Goal: Task Accomplishment & Management: Complete application form

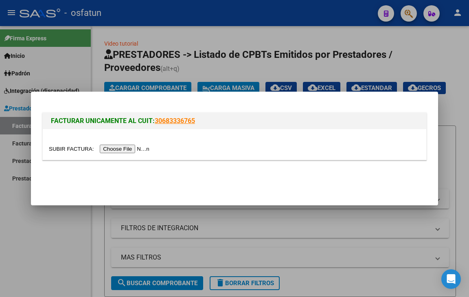
scroll to position [41, 0]
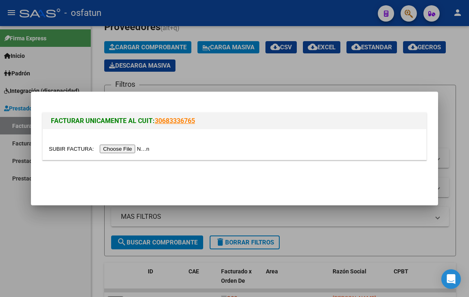
click at [141, 144] on div at bounding box center [234, 144] width 383 height 31
click at [142, 148] on input "file" at bounding box center [100, 149] width 103 height 9
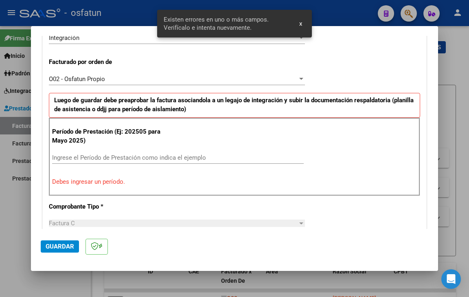
scroll to position [213, 0]
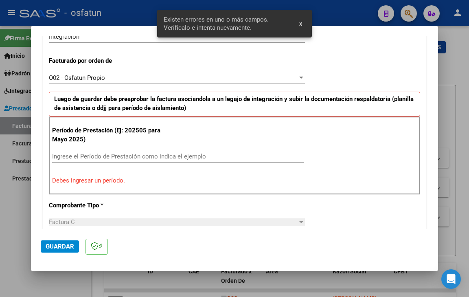
click at [92, 157] on input "Ingrese el Período de Prestación como indica el ejemplo" at bounding box center [178, 156] width 252 height 7
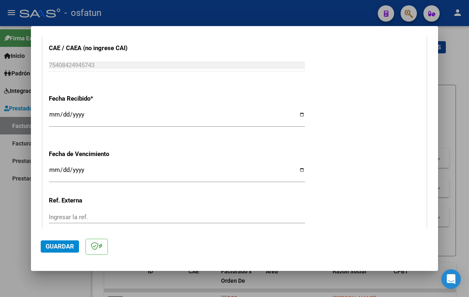
scroll to position [579, 0]
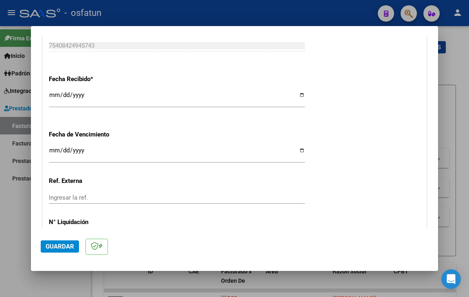
type input "202509"
click at [54, 153] on input "Ingresar la fecha" at bounding box center [177, 153] width 256 height 13
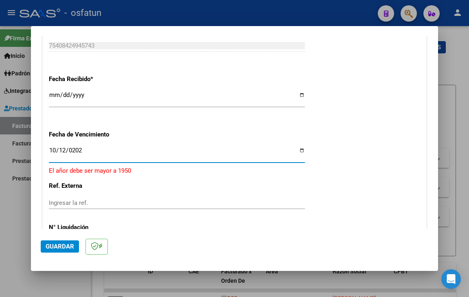
type input "[DATE]"
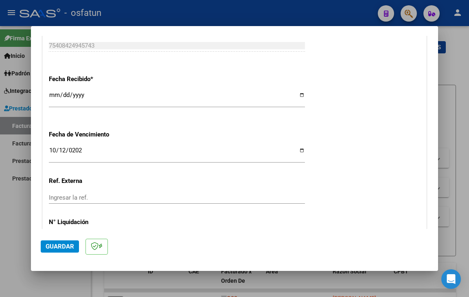
scroll to position [636, 0]
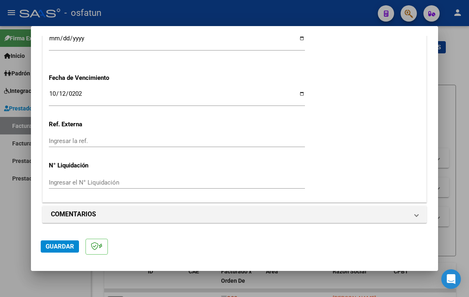
click at [69, 243] on span "Guardar" at bounding box center [60, 246] width 28 height 7
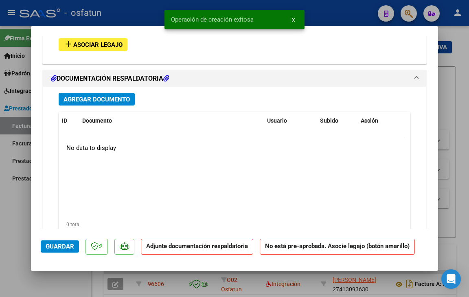
scroll to position [790, 0]
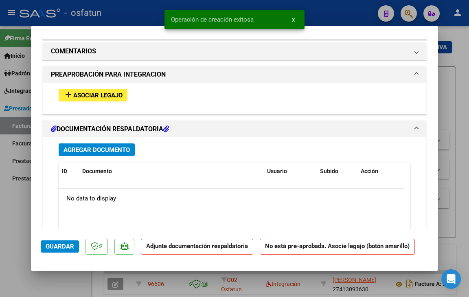
click at [115, 151] on span "Agregar Documento" at bounding box center [97, 149] width 66 height 7
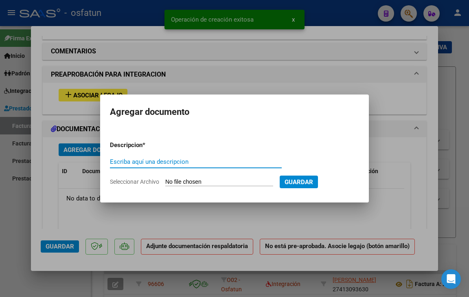
click at [115, 182] on span "Seleccionar Archivo" at bounding box center [134, 181] width 49 height 7
click at [165, 182] on input "Seleccionar Archivo" at bounding box center [219, 182] width 108 height 8
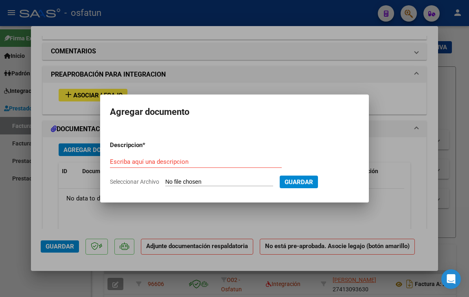
type input "C:\fakepath\planilla asistencia [PERSON_NAME] [DATE].pdf"
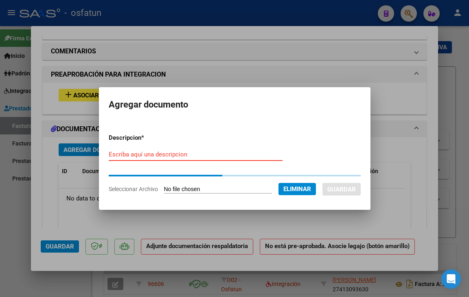
click at [136, 152] on input "Escriba aquí una descripcion" at bounding box center [196, 154] width 174 height 7
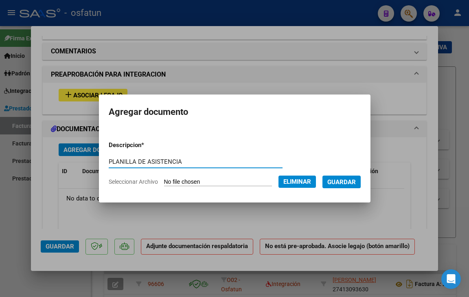
type input "PLANILLA DE ASISTENCIA"
click at [340, 185] on span "Guardar" at bounding box center [341, 181] width 28 height 7
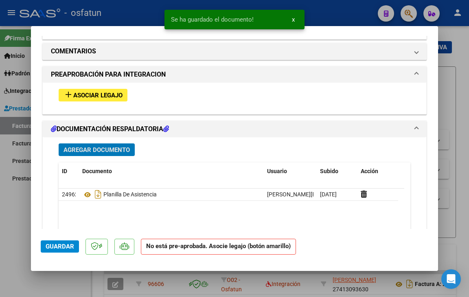
click at [95, 144] on button "Agregar Documento" at bounding box center [97, 149] width 76 height 13
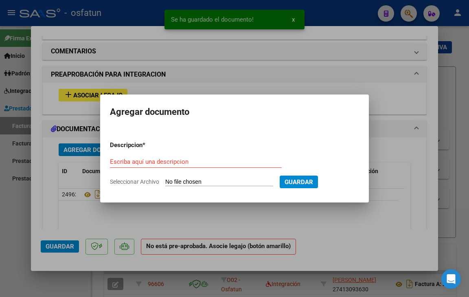
click at [123, 180] on span "Seleccionar Archivo" at bounding box center [134, 181] width 49 height 7
click at [165, 180] on input "Seleccionar Archivo" at bounding box center [219, 182] width 108 height 8
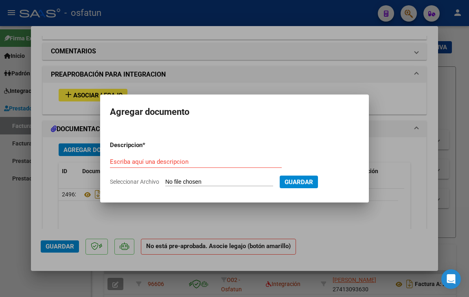
type input "C:\fakepath\autorizacion prestacion psicologia [PERSON_NAME] [PERSON_NAME].pdf"
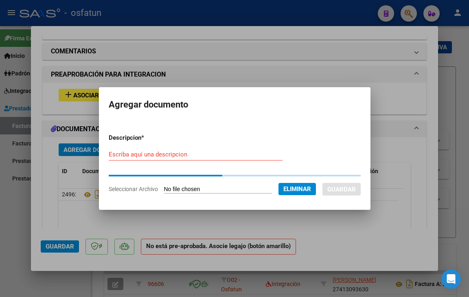
click at [179, 156] on input "Escriba aquí una descripcion" at bounding box center [196, 154] width 174 height 7
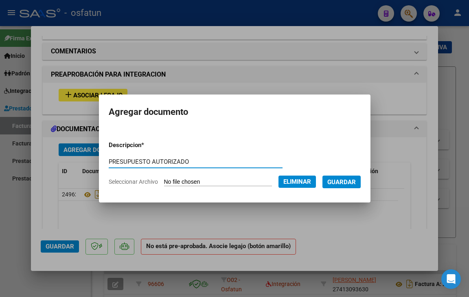
type input "PRESUPUESTO AUTORIZADO"
click at [356, 179] on span "Guardar" at bounding box center [341, 181] width 28 height 7
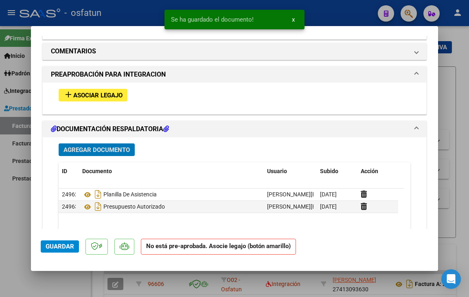
click at [118, 96] on span "Asociar Legajo" at bounding box center [97, 95] width 49 height 7
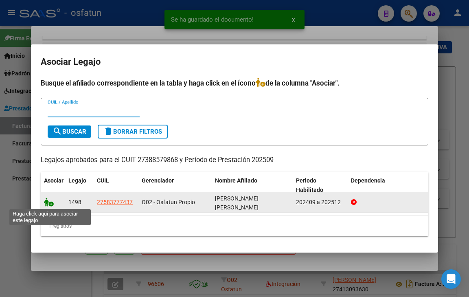
click at [50, 203] on icon at bounding box center [49, 201] width 10 height 9
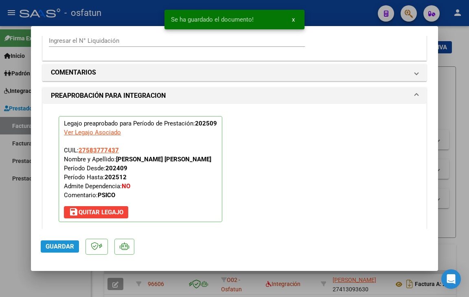
click at [66, 246] on span "Guardar" at bounding box center [60, 246] width 28 height 7
click at [67, 249] on span "Guardar" at bounding box center [60, 246] width 28 height 7
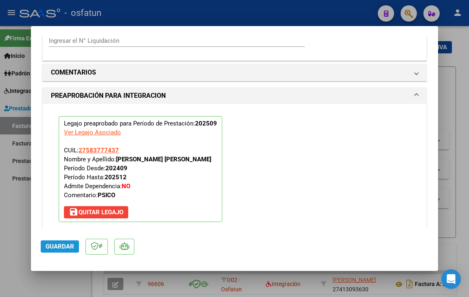
click at [69, 247] on span "Guardar" at bounding box center [60, 246] width 28 height 7
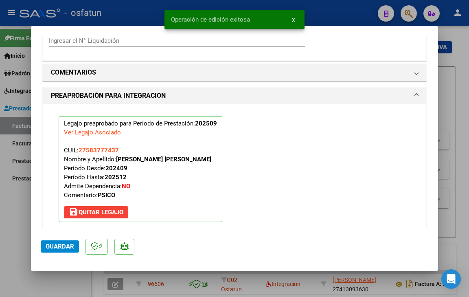
click at [69, 282] on div at bounding box center [234, 148] width 469 height 297
type input "$ 0,00"
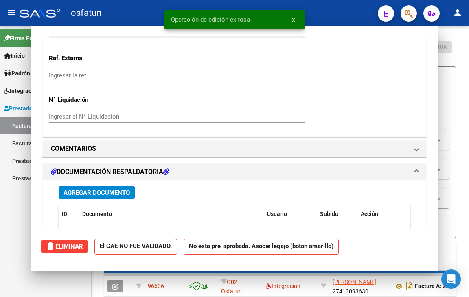
scroll to position [765, 0]
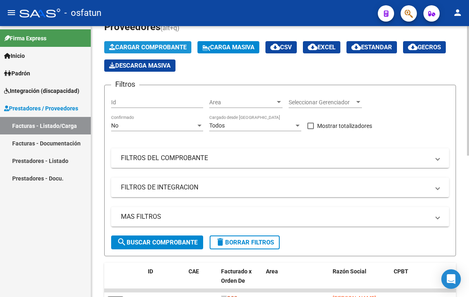
click at [153, 44] on span "Cargar Comprobante" at bounding box center [147, 47] width 77 height 7
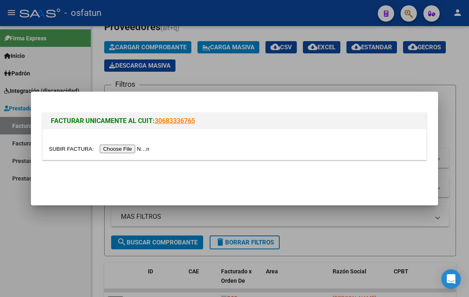
click at [124, 147] on input "file" at bounding box center [100, 149] width 103 height 9
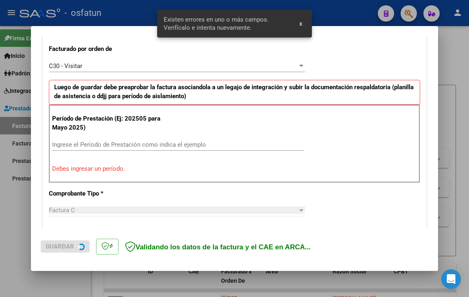
scroll to position [228, 0]
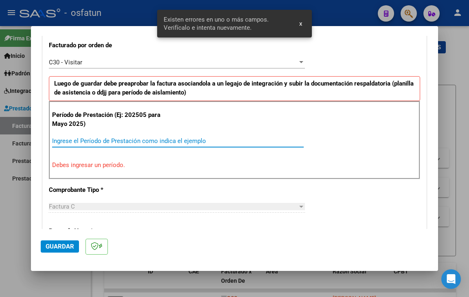
click at [88, 139] on input "Ingrese el Período de Prestación como indica el ejemplo" at bounding box center [178, 140] width 252 height 7
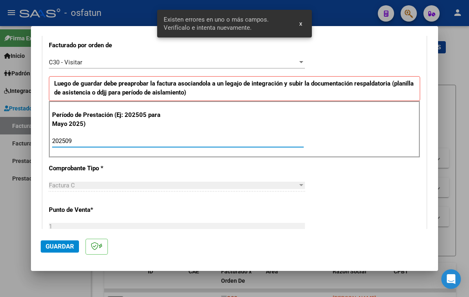
type input "202509"
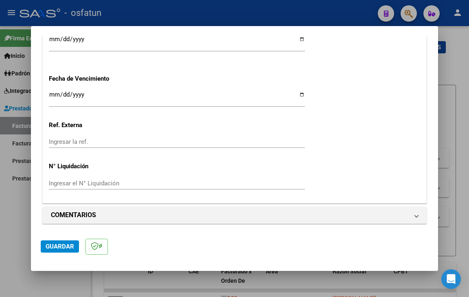
scroll to position [636, 0]
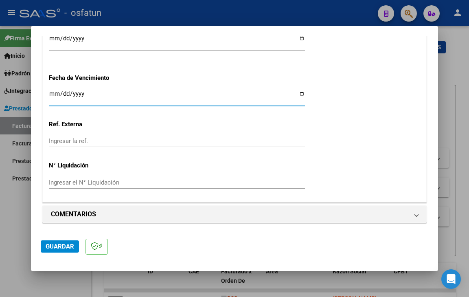
click at [55, 93] on input "Ingresar la fecha" at bounding box center [177, 96] width 256 height 13
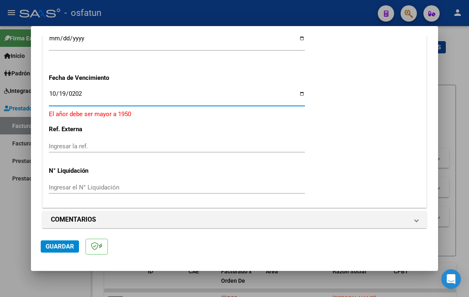
type input "[DATE]"
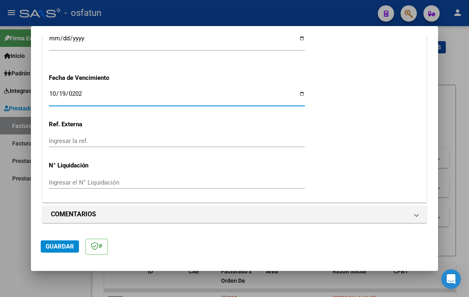
click at [67, 245] on span "Guardar" at bounding box center [60, 246] width 28 height 7
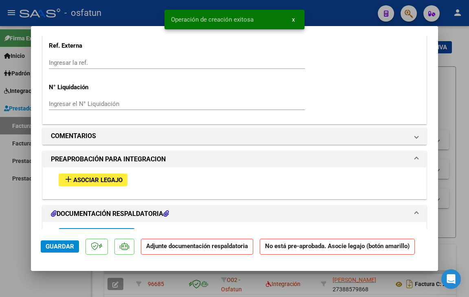
scroll to position [773, 0]
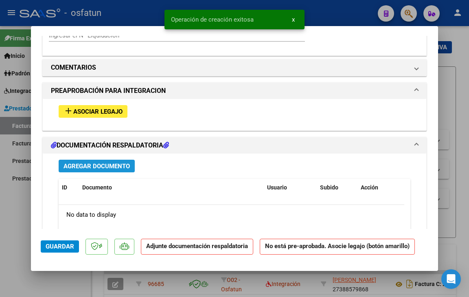
click at [93, 167] on span "Agregar Documento" at bounding box center [97, 165] width 66 height 7
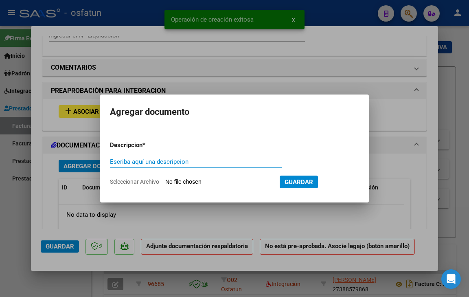
click at [138, 182] on span "Seleccionar Archivo" at bounding box center [134, 181] width 49 height 7
click at [165, 182] on input "Seleccionar Archivo" at bounding box center [219, 182] width 108 height 8
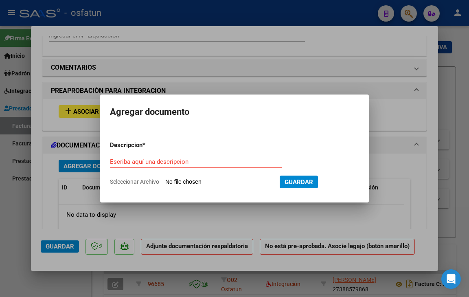
type input "C:\fakepath\POTUTO TO AUTORIZACION 2025.pdf"
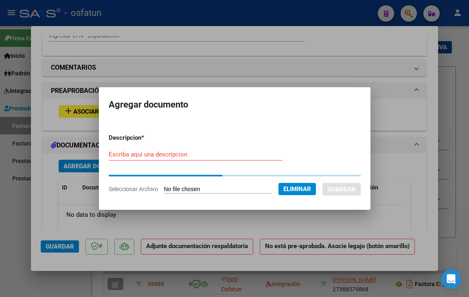
click at [130, 157] on input "Escriba aquí una descripcion" at bounding box center [196, 154] width 174 height 7
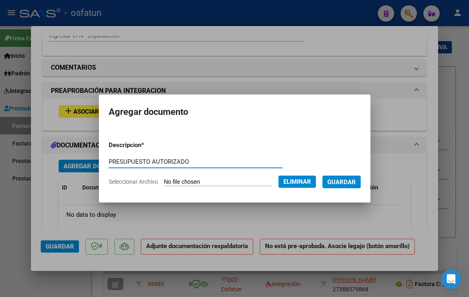
type input "PRESUPUESTO AUTORIZADO"
click at [356, 181] on span "Guardar" at bounding box center [341, 181] width 28 height 7
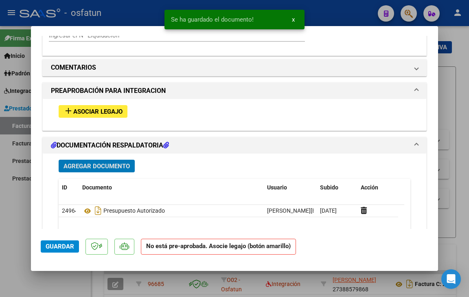
click at [104, 169] on span "Agregar Documento" at bounding box center [97, 165] width 66 height 7
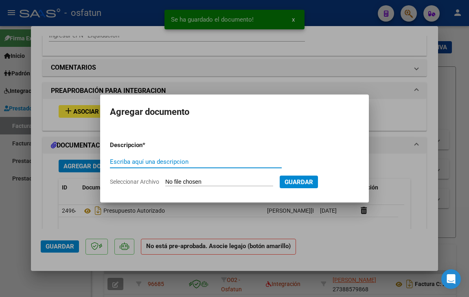
click at [140, 183] on span "Seleccionar Archivo" at bounding box center [134, 181] width 49 height 7
click at [165, 183] on input "Seleccionar Archivo" at bounding box center [219, 182] width 108 height 8
type input "C:\fakepath\ASIST [PERSON_NAME] SEPT.pdf"
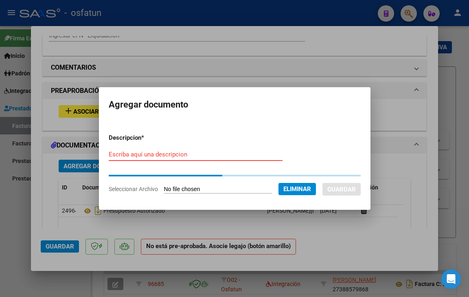
click at [168, 153] on input "Escriba aquí una descripcion" at bounding box center [196, 154] width 174 height 7
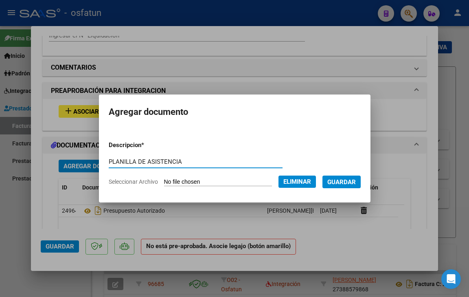
type input "PLANILLA DE ASISTENCIA"
click at [352, 183] on span "Guardar" at bounding box center [341, 181] width 28 height 7
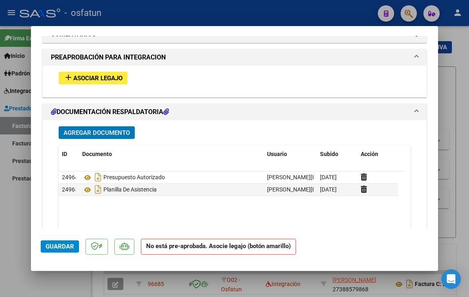
scroll to position [790, 0]
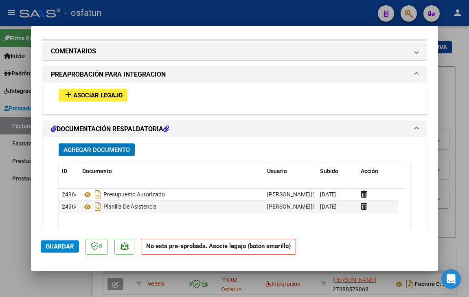
click at [114, 99] on button "add Asociar Legajo" at bounding box center [93, 95] width 69 height 13
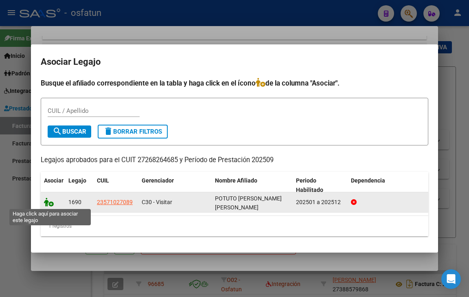
click at [49, 204] on icon at bounding box center [49, 201] width 10 height 9
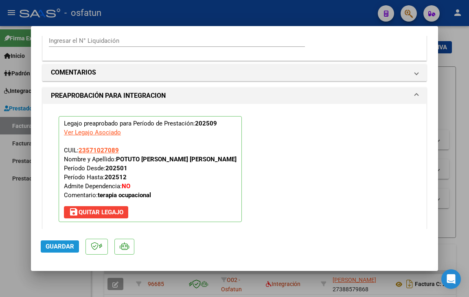
click at [62, 246] on span "Guardar" at bounding box center [60, 246] width 28 height 7
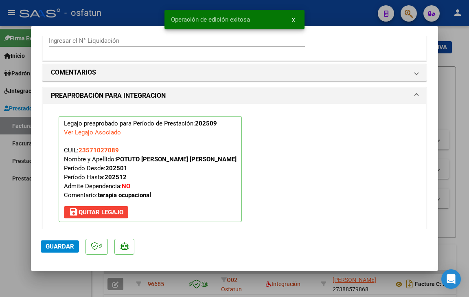
click at [62, 246] on span "Guardar" at bounding box center [60, 246] width 28 height 7
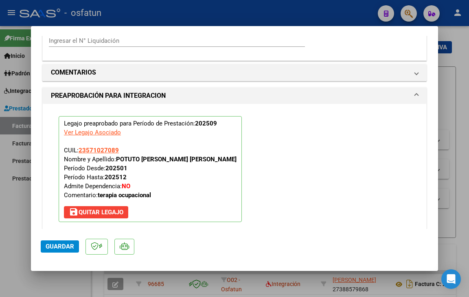
click at [70, 246] on span "Guardar" at bounding box center [60, 246] width 28 height 7
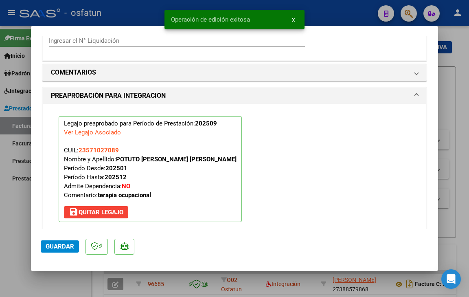
click at [70, 278] on div at bounding box center [234, 148] width 469 height 297
type input "$ 0,00"
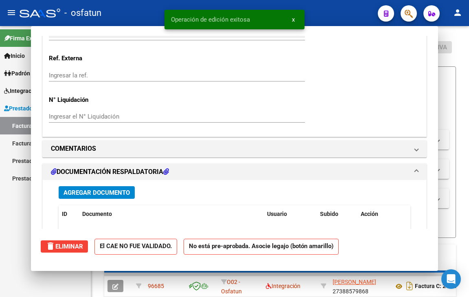
scroll to position [0, 0]
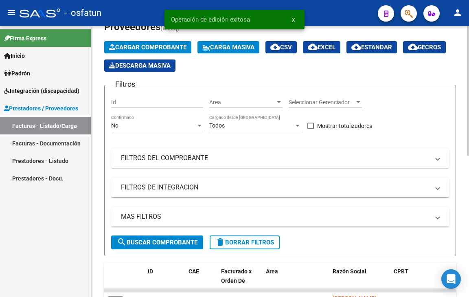
click at [155, 44] on span "Cargar Comprobante" at bounding box center [147, 47] width 77 height 7
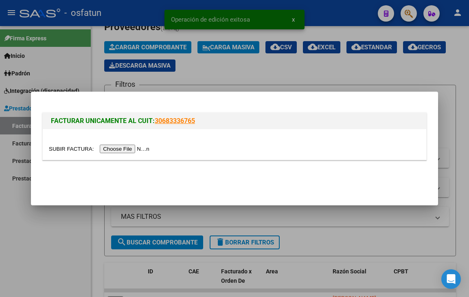
click at [104, 148] on input "file" at bounding box center [100, 149] width 103 height 9
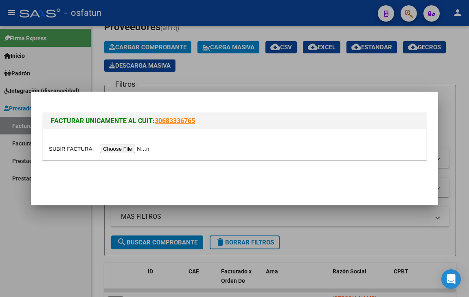
click at [145, 146] on input "file" at bounding box center [100, 149] width 103 height 9
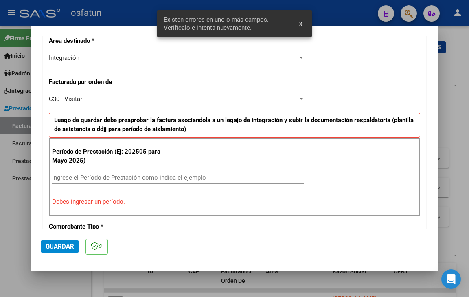
scroll to position [228, 0]
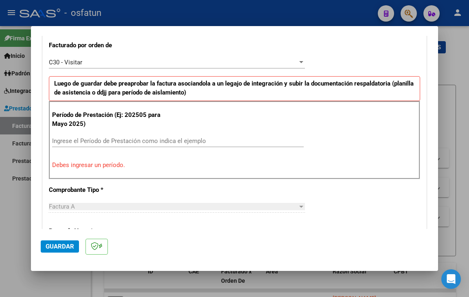
click at [182, 140] on input "Ingrese el Período de Prestación como indica el ejemplo" at bounding box center [178, 140] width 252 height 7
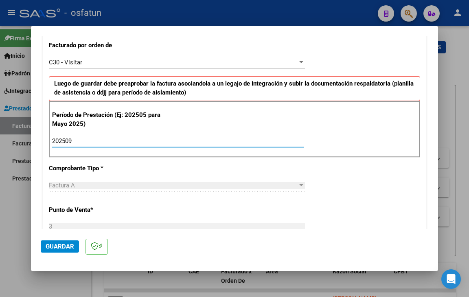
type input "202509"
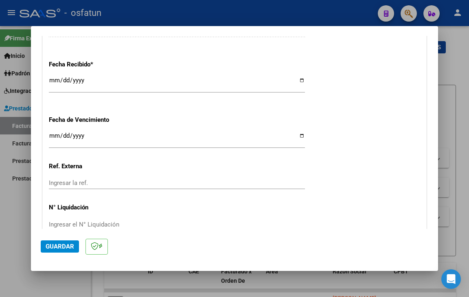
scroll to position [595, 0]
click at [52, 136] on input "Ingresar la fecha" at bounding box center [177, 137] width 256 height 13
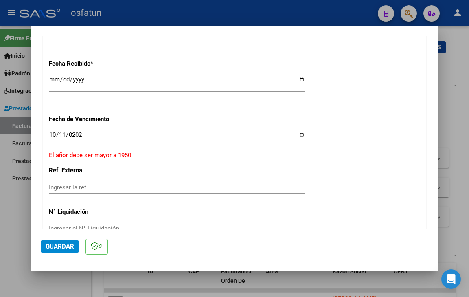
type input "[DATE]"
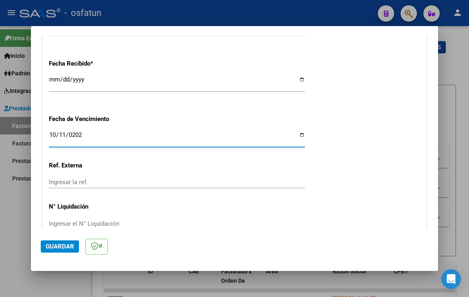
click at [61, 243] on span "Guardar" at bounding box center [60, 246] width 28 height 7
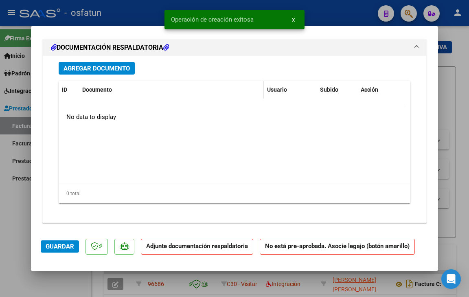
scroll to position [790, 0]
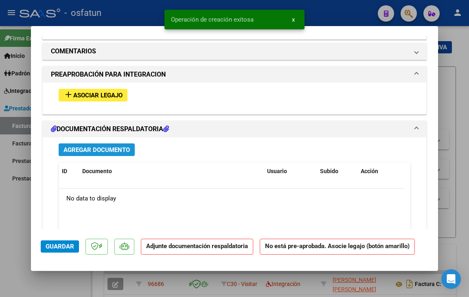
click at [100, 150] on span "Agregar Documento" at bounding box center [97, 149] width 66 height 7
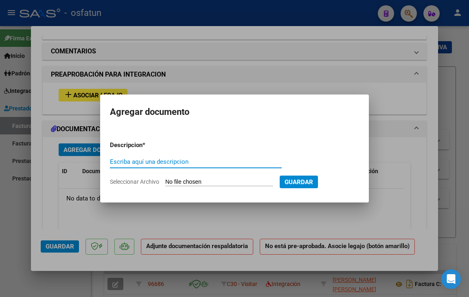
click at [145, 182] on span "Seleccionar Archivo" at bounding box center [134, 181] width 49 height 7
click at [165, 182] on input "Seleccionar Archivo" at bounding box center [219, 182] width 108 height 8
type input "C:\fakepath\Asistencia [DATE] - [PERSON_NAME].pdf"
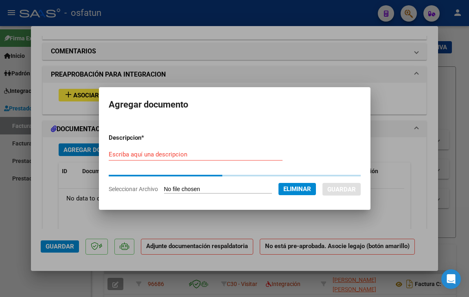
click at [184, 153] on input "Escriba aquí una descripcion" at bounding box center [196, 154] width 174 height 7
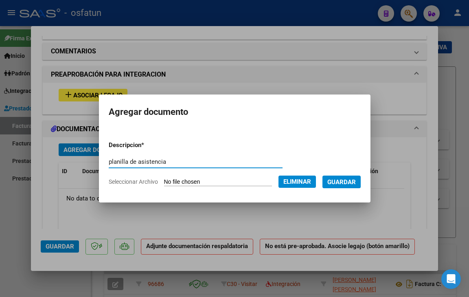
type input "planilla de asistencia"
click at [340, 179] on span "Guardar" at bounding box center [341, 181] width 28 height 7
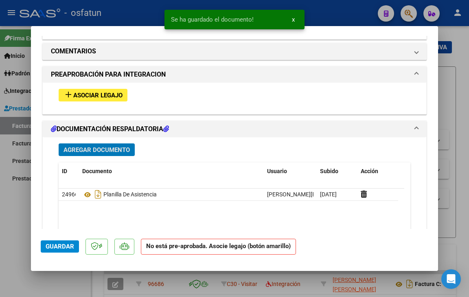
click at [90, 147] on span "Agregar Documento" at bounding box center [97, 149] width 66 height 7
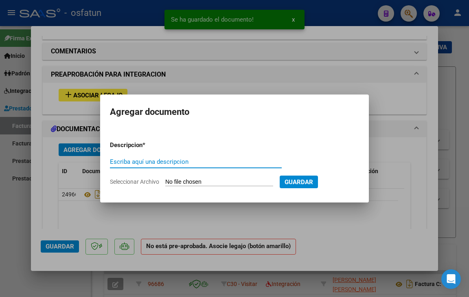
click at [135, 186] on form "Descripcion * Escriba aquí una descripcion Seleccionar Archivo Guardar" at bounding box center [234, 163] width 249 height 58
click at [135, 182] on span "Seleccionar Archivo" at bounding box center [134, 181] width 49 height 7
click at [165, 182] on input "Seleccionar Archivo" at bounding box center [219, 182] width 108 height 8
type input "C:\fakepath\AUTORIZACIÓN 2025 - [PERSON_NAME].pdf"
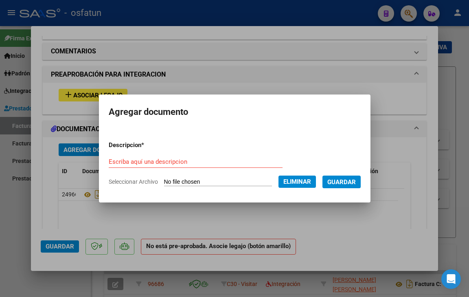
click at [193, 157] on div "Escriba aquí una descripcion" at bounding box center [196, 161] width 174 height 12
type input "presupuesto autorizado"
click at [350, 179] on span "Guardar" at bounding box center [341, 181] width 28 height 7
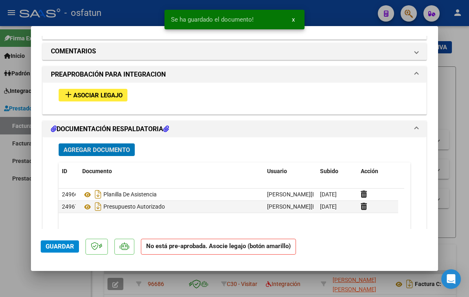
click at [93, 98] on span "Asociar Legajo" at bounding box center [97, 95] width 49 height 7
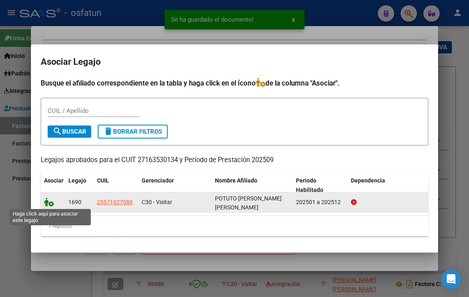
click at [50, 204] on icon at bounding box center [49, 201] width 10 height 9
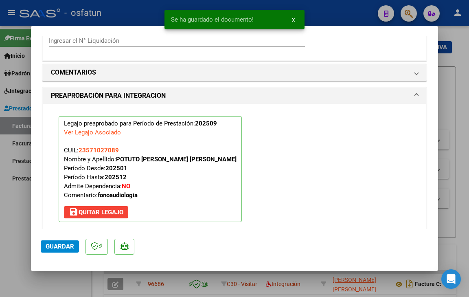
click at [62, 247] on span "Guardar" at bounding box center [60, 246] width 28 height 7
click at [65, 246] on span "Guardar" at bounding box center [60, 246] width 28 height 7
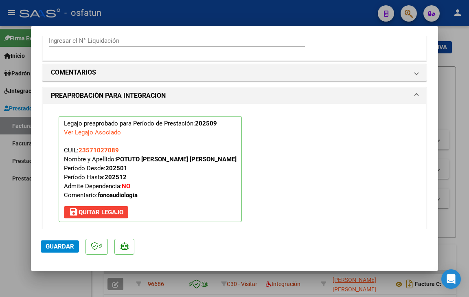
click at [61, 243] on span "Guardar" at bounding box center [60, 246] width 28 height 7
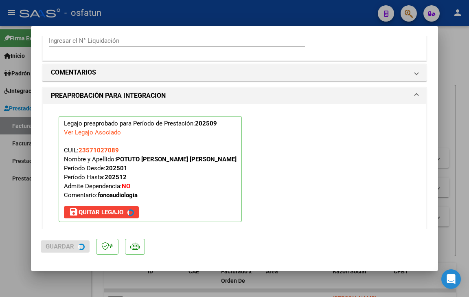
click at [65, 280] on div at bounding box center [234, 148] width 469 height 297
type input "$ 0,00"
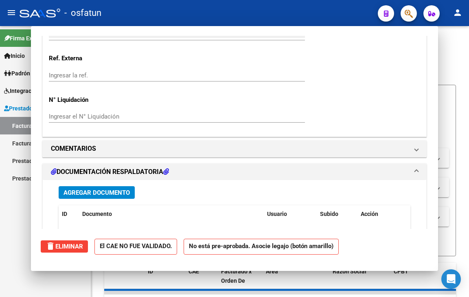
scroll to position [0, 0]
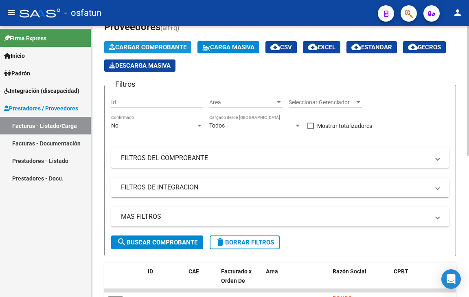
click at [144, 42] on button "Cargar Comprobante" at bounding box center [147, 47] width 87 height 12
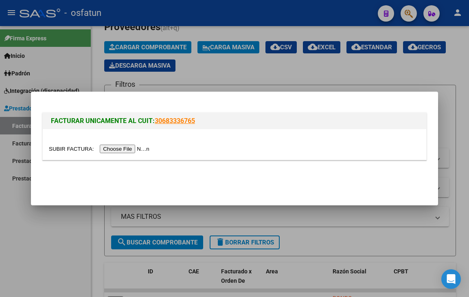
click at [129, 148] on input "file" at bounding box center [100, 149] width 103 height 9
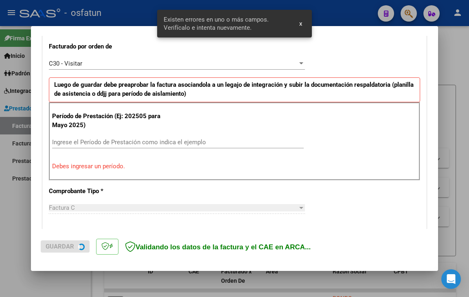
scroll to position [228, 0]
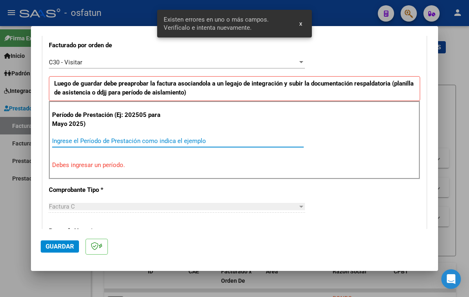
click at [118, 142] on input "Ingrese el Período de Prestación como indica el ejemplo" at bounding box center [178, 140] width 252 height 7
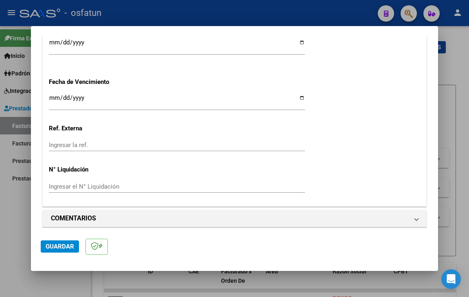
scroll to position [635, 0]
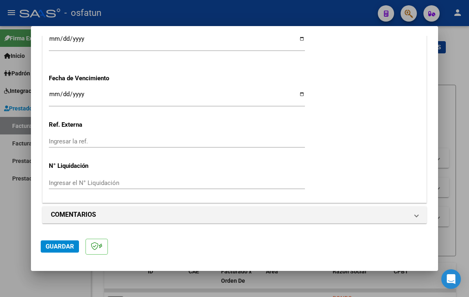
type input "202509"
click at [52, 94] on input "Ingresar la fecha" at bounding box center [177, 97] width 256 height 13
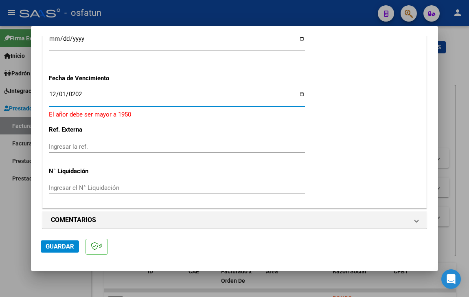
type input "[DATE]"
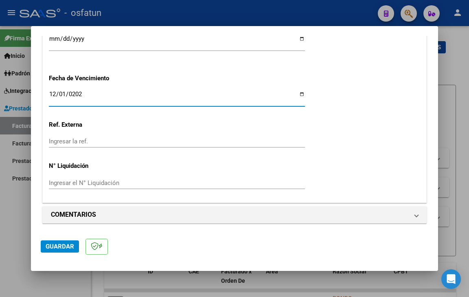
scroll to position [636, 0]
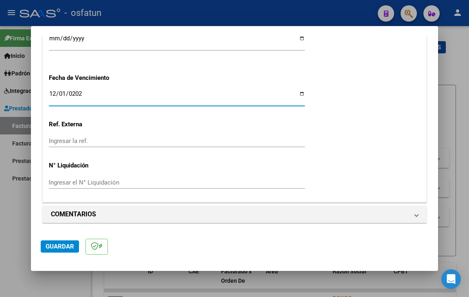
click at [70, 245] on span "Guardar" at bounding box center [60, 246] width 28 height 7
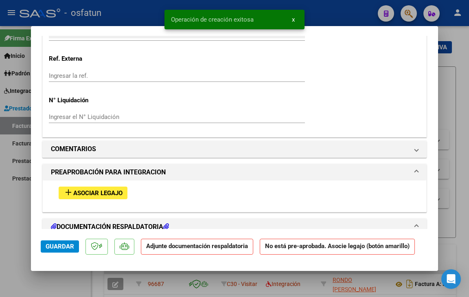
scroll to position [871, 0]
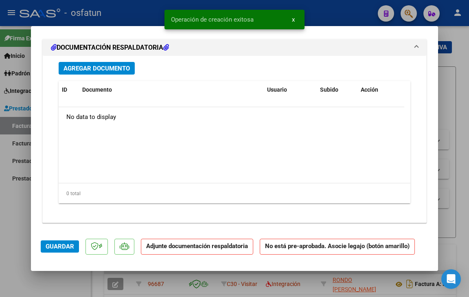
click at [109, 65] on span "Agregar Documento" at bounding box center [97, 68] width 66 height 7
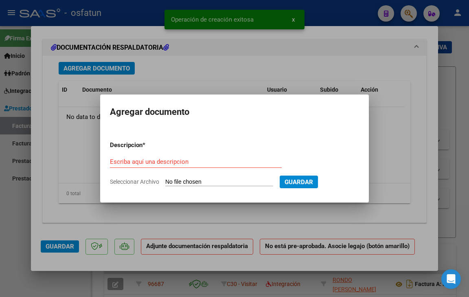
click at [138, 183] on span "Seleccionar Archivo" at bounding box center [134, 181] width 49 height 7
click at [165, 183] on input "Seleccionar Archivo" at bounding box center [219, 182] width 108 height 8
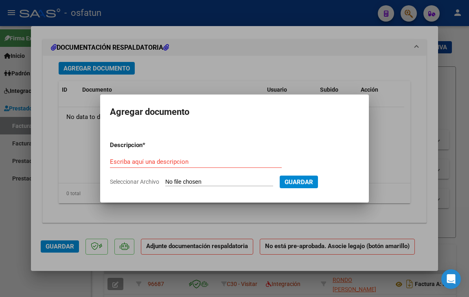
type input "C:\fakepath\planillaseptsantipotuto25 (1).pdf"
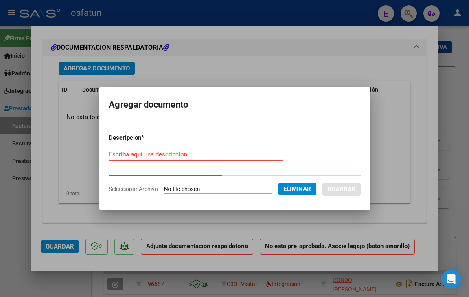
click at [173, 153] on input "Escriba aquí una descripcion" at bounding box center [196, 154] width 174 height 7
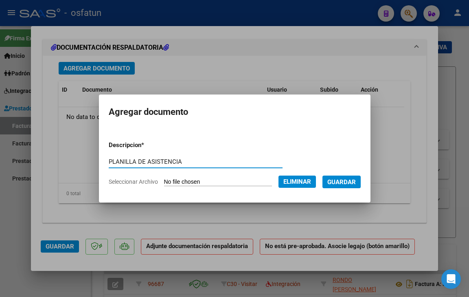
type input "PLANILLA DE ASISTENCIA"
click at [361, 181] on button "Guardar" at bounding box center [341, 181] width 38 height 13
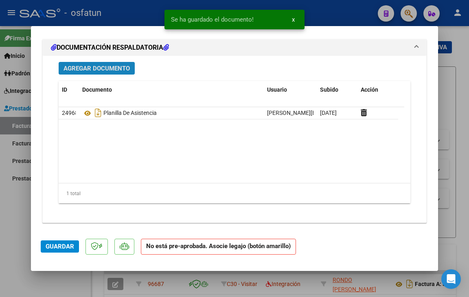
click at [86, 68] on span "Agregar Documento" at bounding box center [97, 68] width 66 height 7
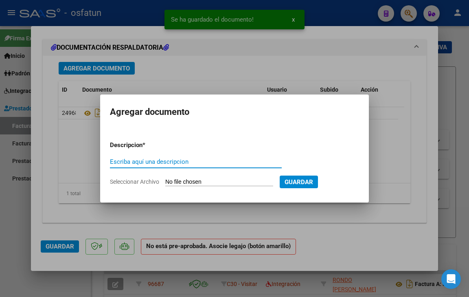
click at [125, 179] on span "Seleccionar Archivo" at bounding box center [134, 181] width 49 height 7
click at [165, 179] on input "Seleccionar Archivo" at bounding box center [219, 182] width 108 height 8
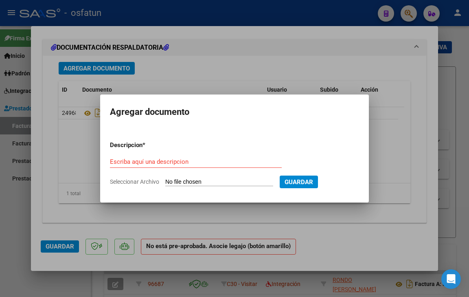
type input "C:\fakepath\potuto psicologia.pdf"
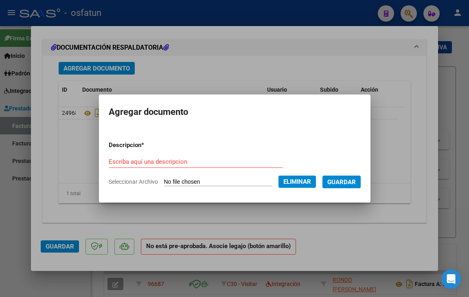
click at [149, 153] on form "Descripcion * Escriba aquí una descripcion Seleccionar Archivo Eliminar Guardar" at bounding box center [235, 163] width 252 height 58
click at [151, 163] on input "Escriba aquí una descripcion" at bounding box center [196, 161] width 174 height 7
type input "PRESUPUESTO AUTORIZADO"
click at [354, 184] on span "Guardar" at bounding box center [341, 181] width 28 height 7
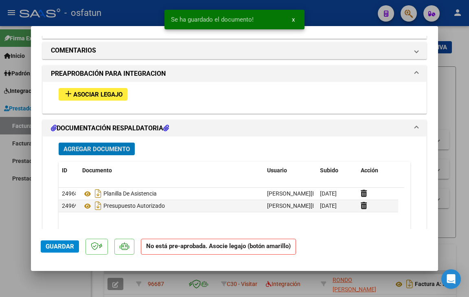
scroll to position [708, 0]
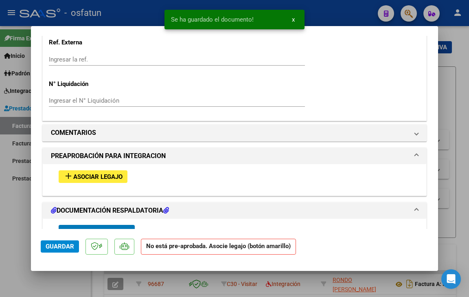
click at [98, 177] on span "Asociar Legajo" at bounding box center [97, 176] width 49 height 7
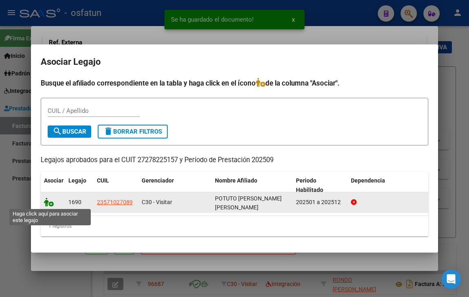
click at [49, 204] on icon at bounding box center [49, 201] width 10 height 9
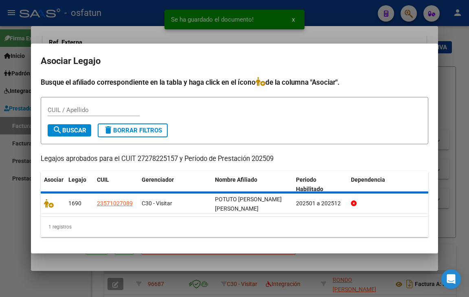
scroll to position [730, 0]
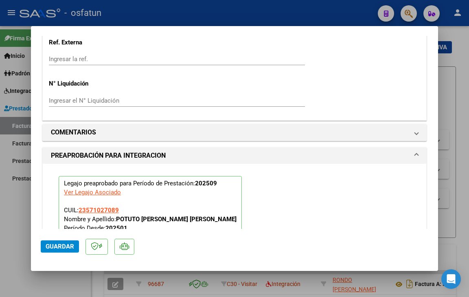
click at [64, 245] on span "Guardar" at bounding box center [60, 246] width 28 height 7
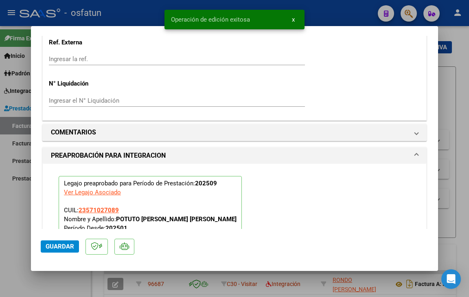
click at [62, 245] on span "Guardar" at bounding box center [60, 246] width 28 height 7
